Goal: Check status: Check status

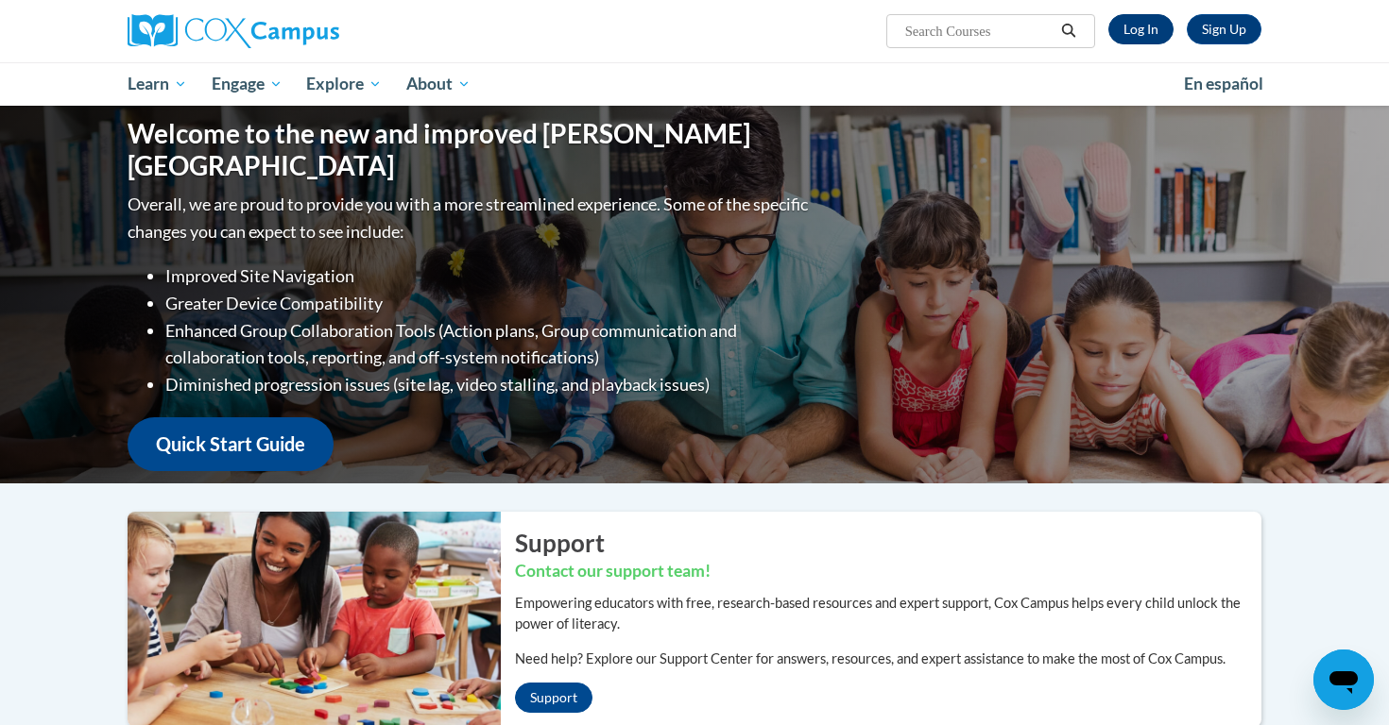
click at [1135, 21] on link "Log In" at bounding box center [1140, 29] width 65 height 30
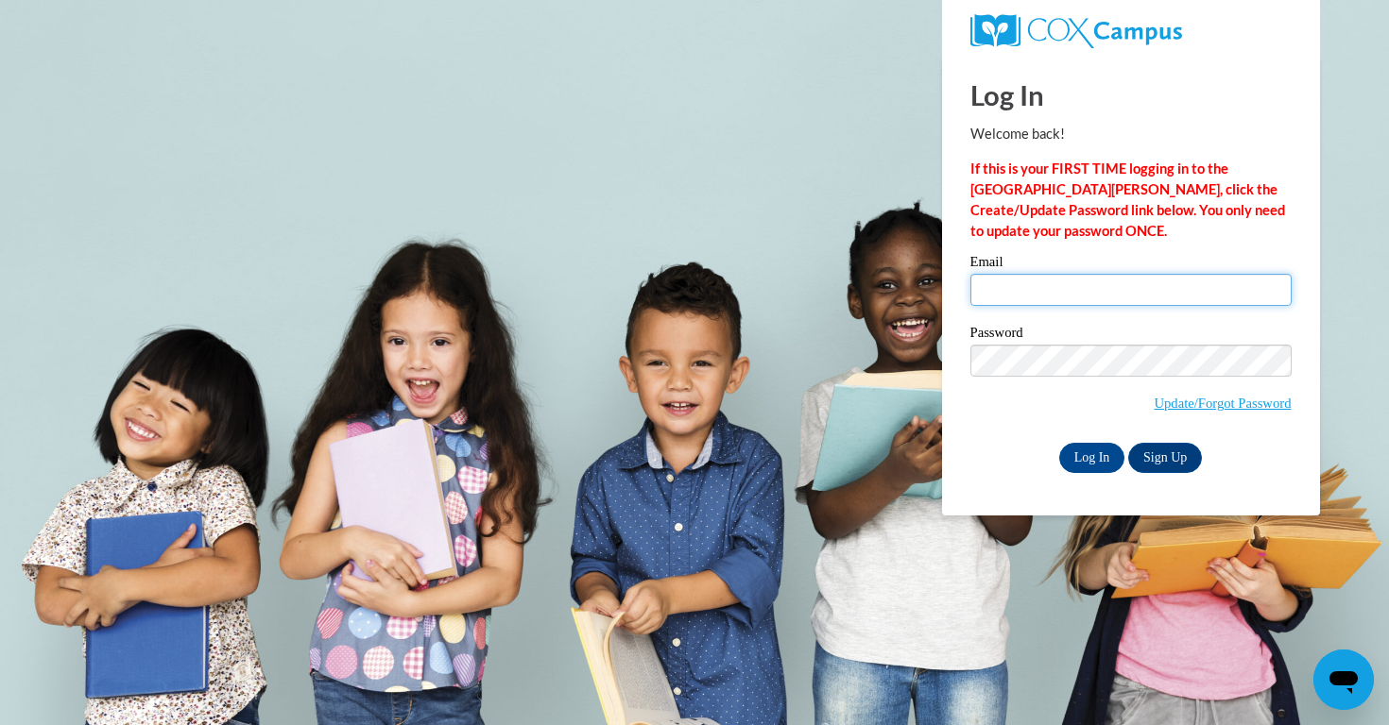
type input "[EMAIL_ADDRESS][DOMAIN_NAME]"
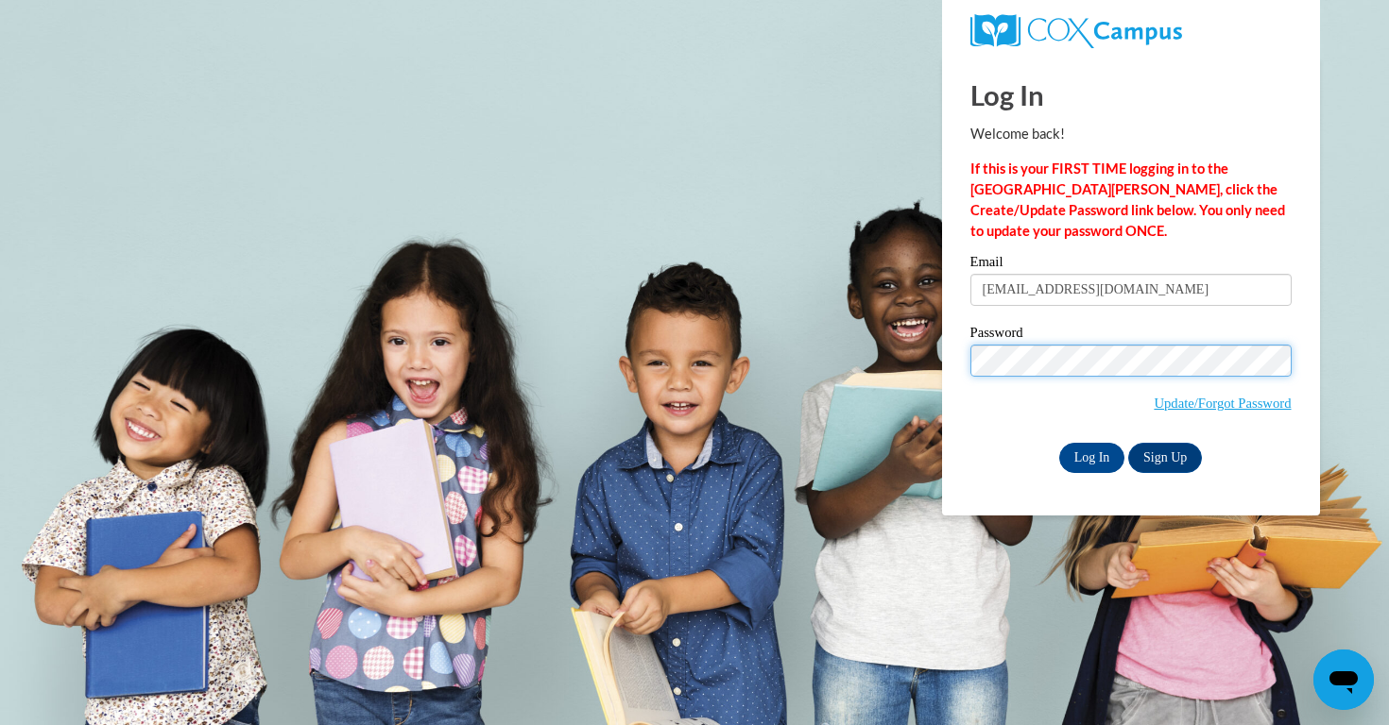
click at [1090, 454] on input "Log In" at bounding box center [1092, 458] width 66 height 30
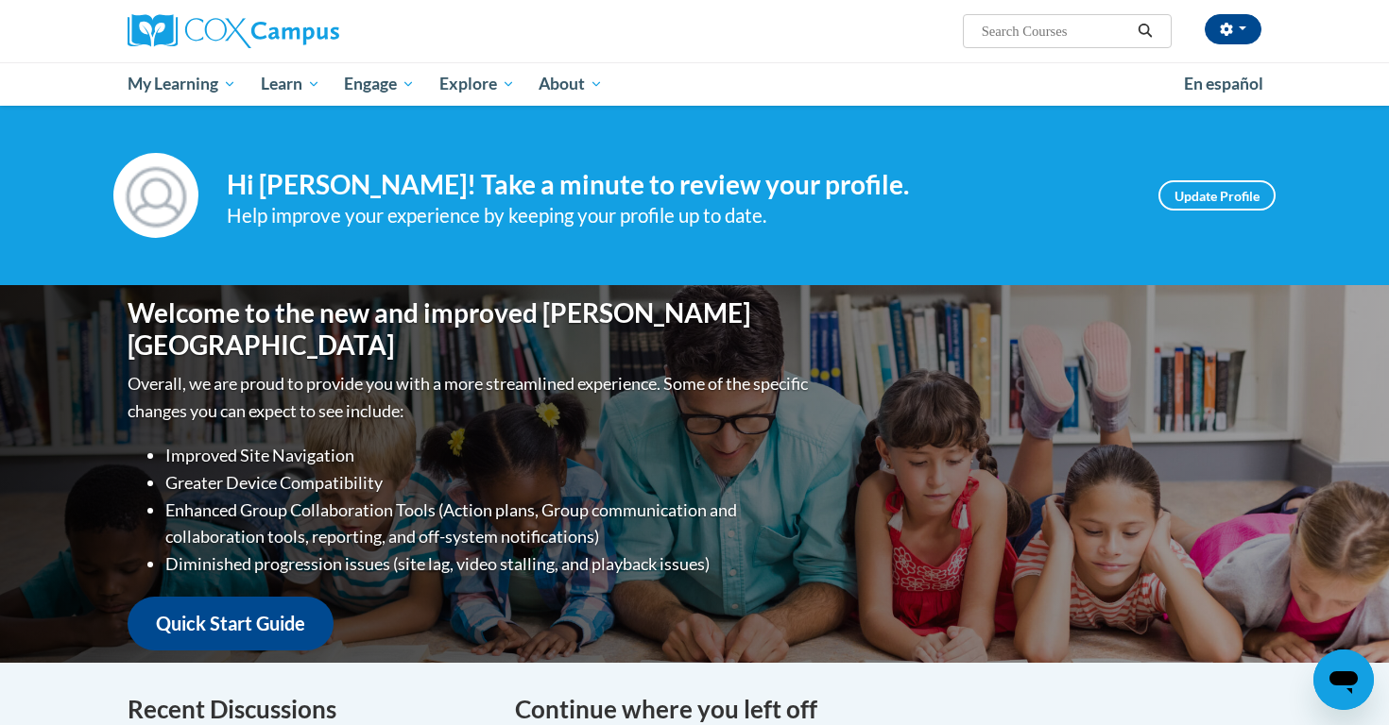
click at [1054, 27] on input "Search..." at bounding box center [1055, 31] width 151 height 23
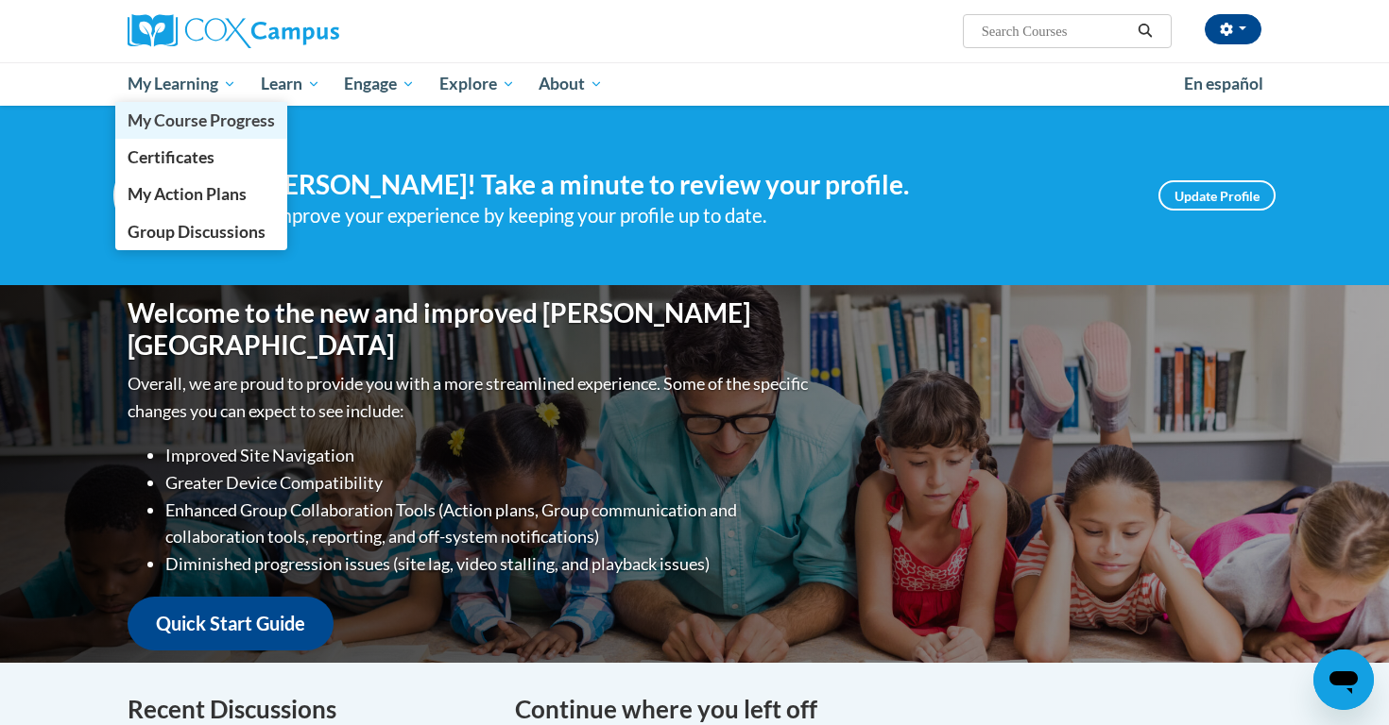
click at [219, 125] on span "My Course Progress" at bounding box center [201, 121] width 147 height 20
